Goal: Navigation & Orientation: Find specific page/section

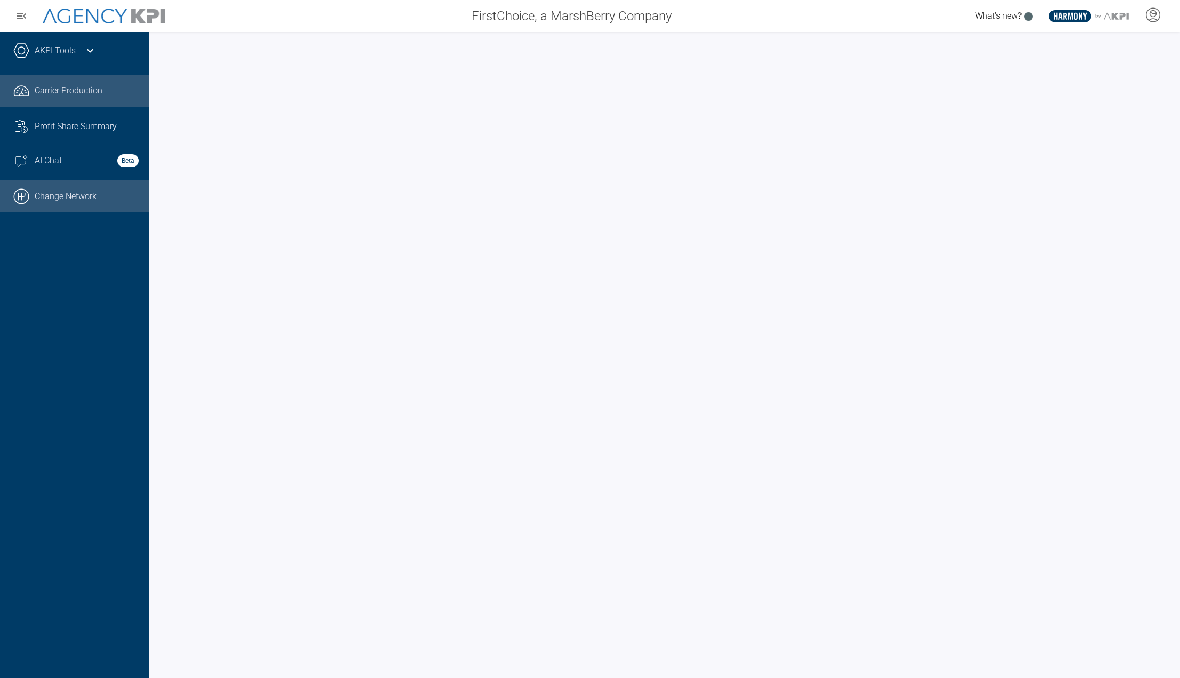
click at [47, 201] on link ".cls-1{fill:none;stroke:#000;stroke-linecap:round;stroke-linejoin:round;stroke-…" at bounding box center [74, 196] width 149 height 32
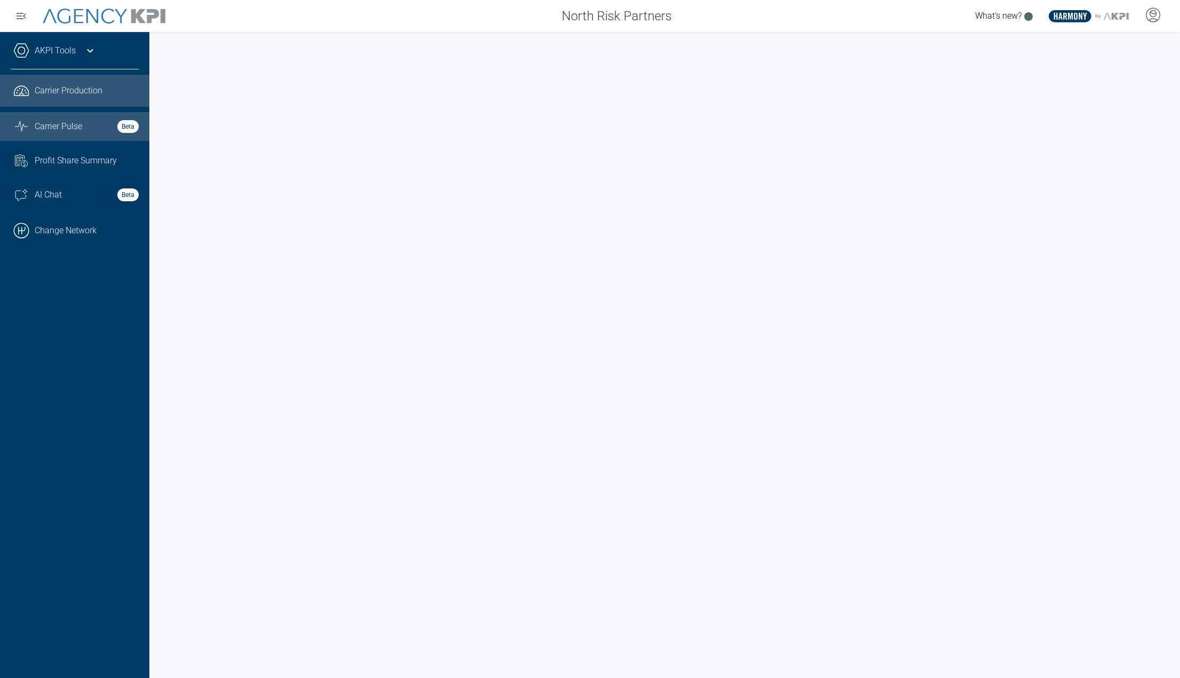
click at [97, 129] on div "Carrier Pulse Beta" at bounding box center [87, 126] width 104 height 13
click at [1151, 19] on icon at bounding box center [1153, 15] width 16 height 16
click at [1083, 94] on span "AgencyKPI Help Portal" at bounding box center [1118, 97] width 80 height 9
click at [1011, 16] on span "What's new?" at bounding box center [998, 16] width 46 height 10
click at [1151, 23] on div at bounding box center [1153, 16] width 27 height 25
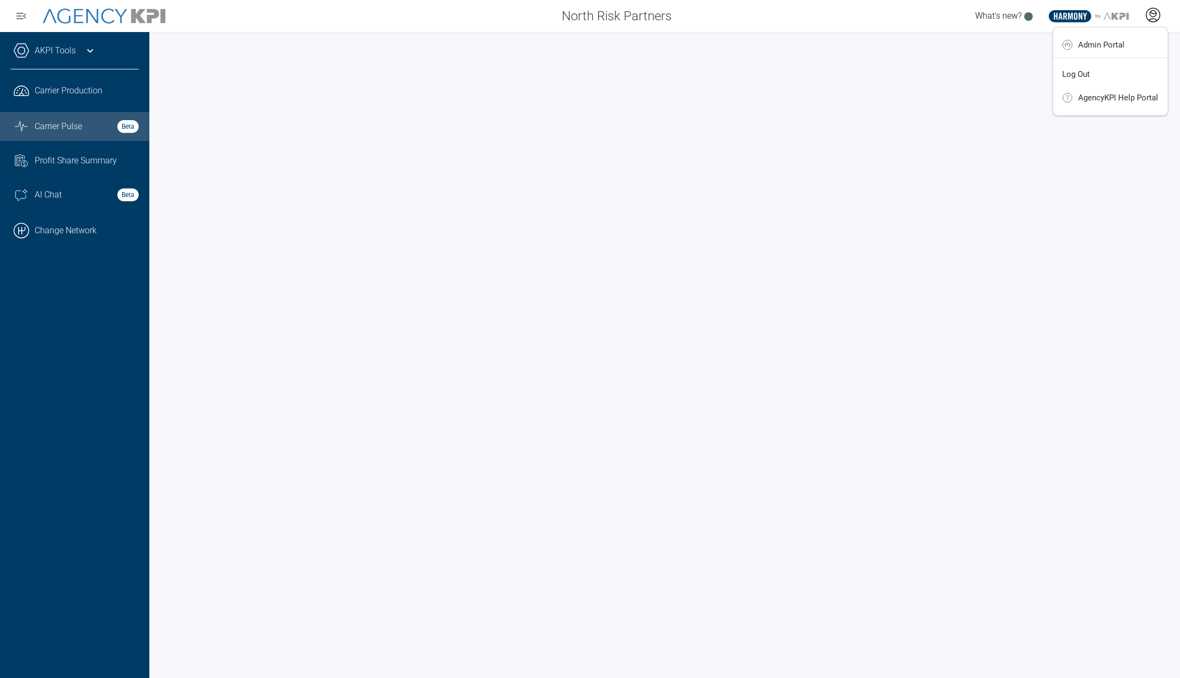
click at [1149, 19] on icon at bounding box center [1153, 15] width 16 height 16
click at [1103, 70] on li "Log Out" at bounding box center [1110, 74] width 115 height 22
